Goal: Find specific page/section: Find specific page/section

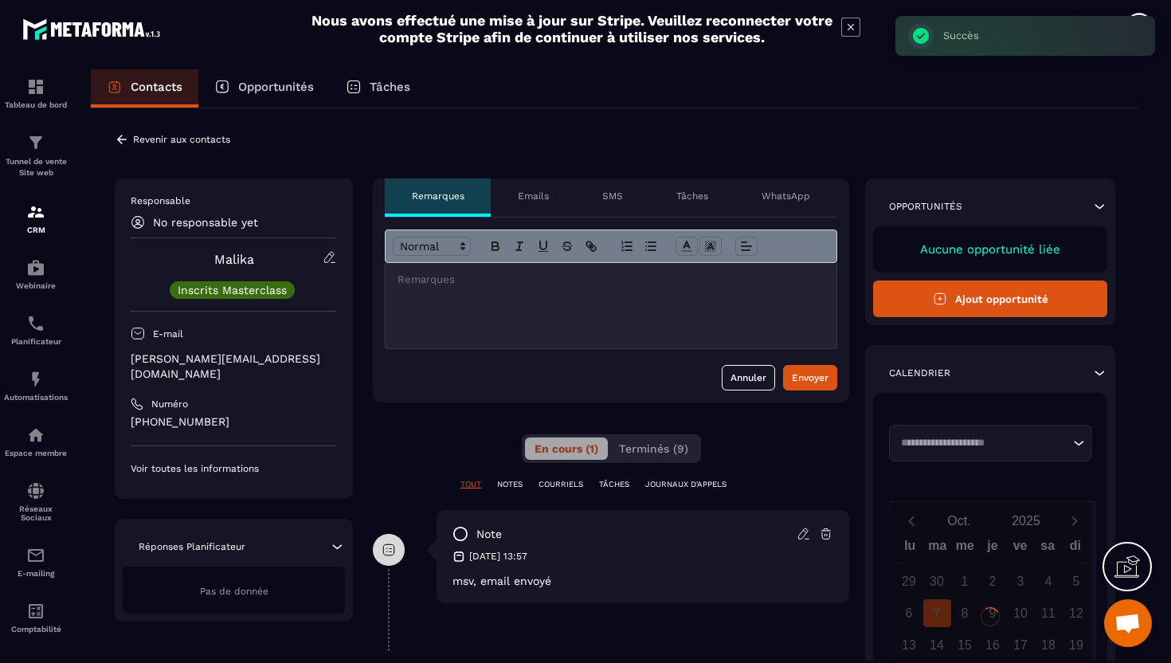
click at [196, 363] on p "[PERSON_NAME][EMAIL_ADDRESS][DOMAIN_NAME]" at bounding box center [234, 366] width 206 height 30
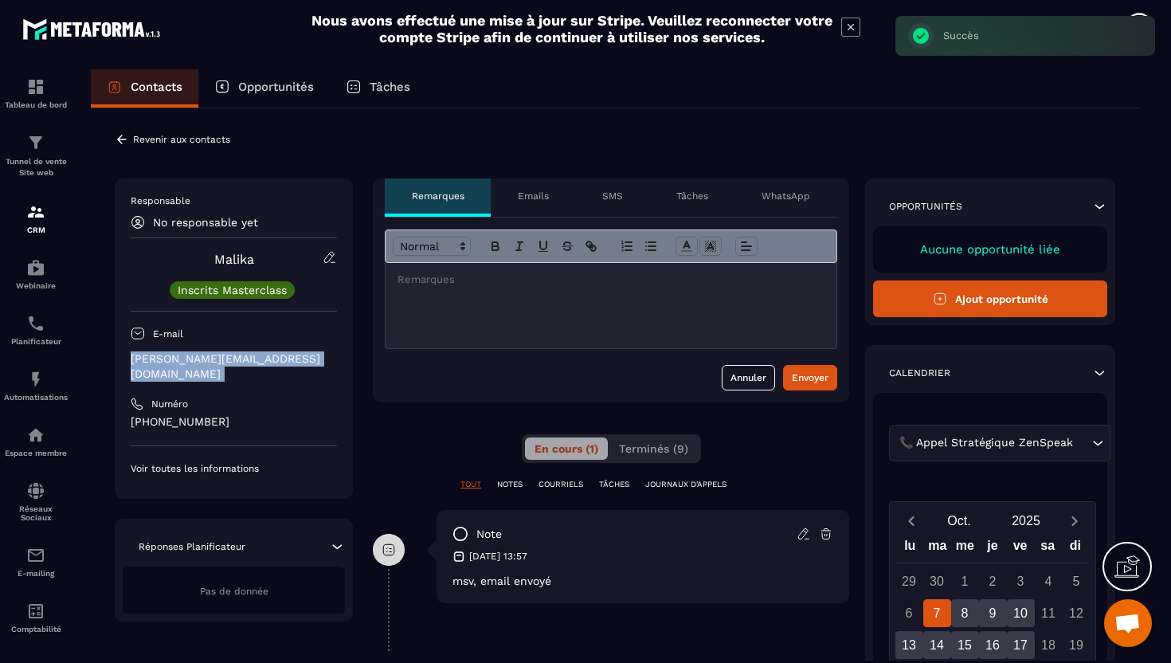
copy div "[PERSON_NAME][EMAIL_ADDRESS][DOMAIN_NAME]"
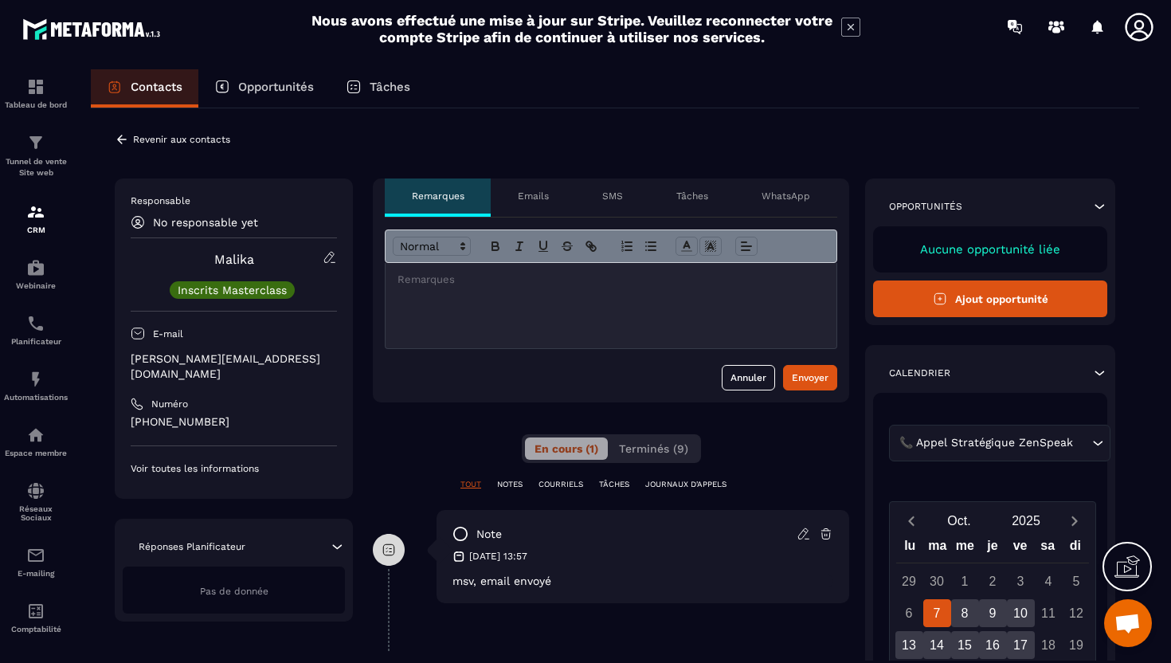
click at [120, 140] on icon at bounding box center [122, 139] width 14 height 14
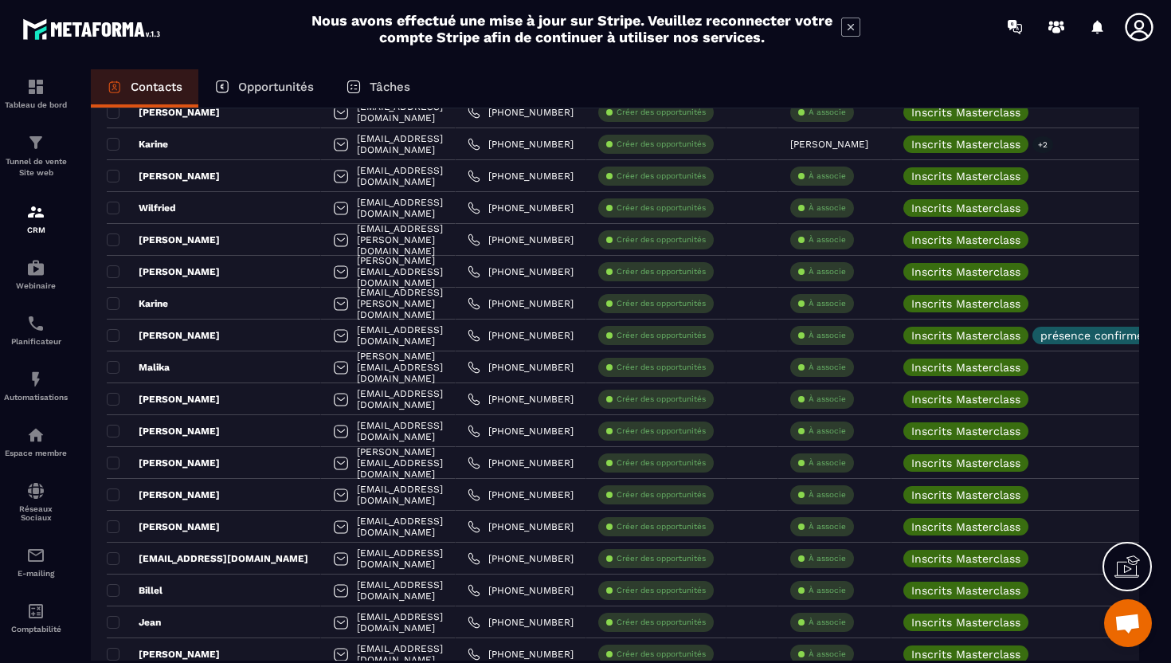
scroll to position [819, 0]
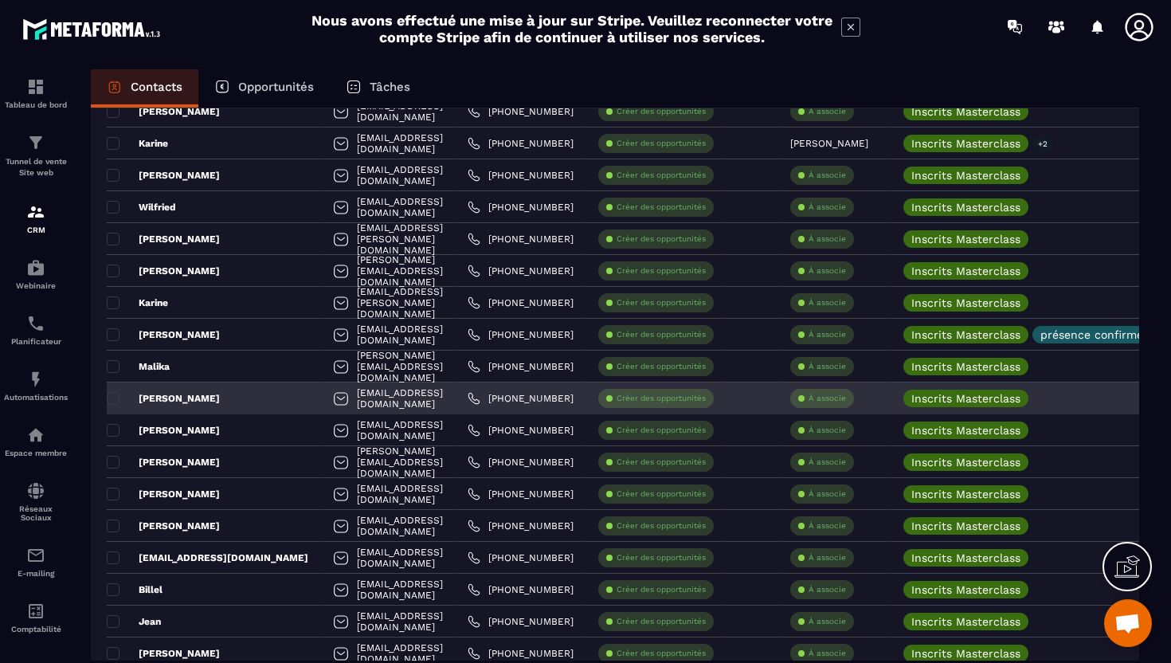
click at [215, 397] on div "[PERSON_NAME]" at bounding box center [214, 398] width 214 height 32
